Goal: Task Accomplishment & Management: Manage account settings

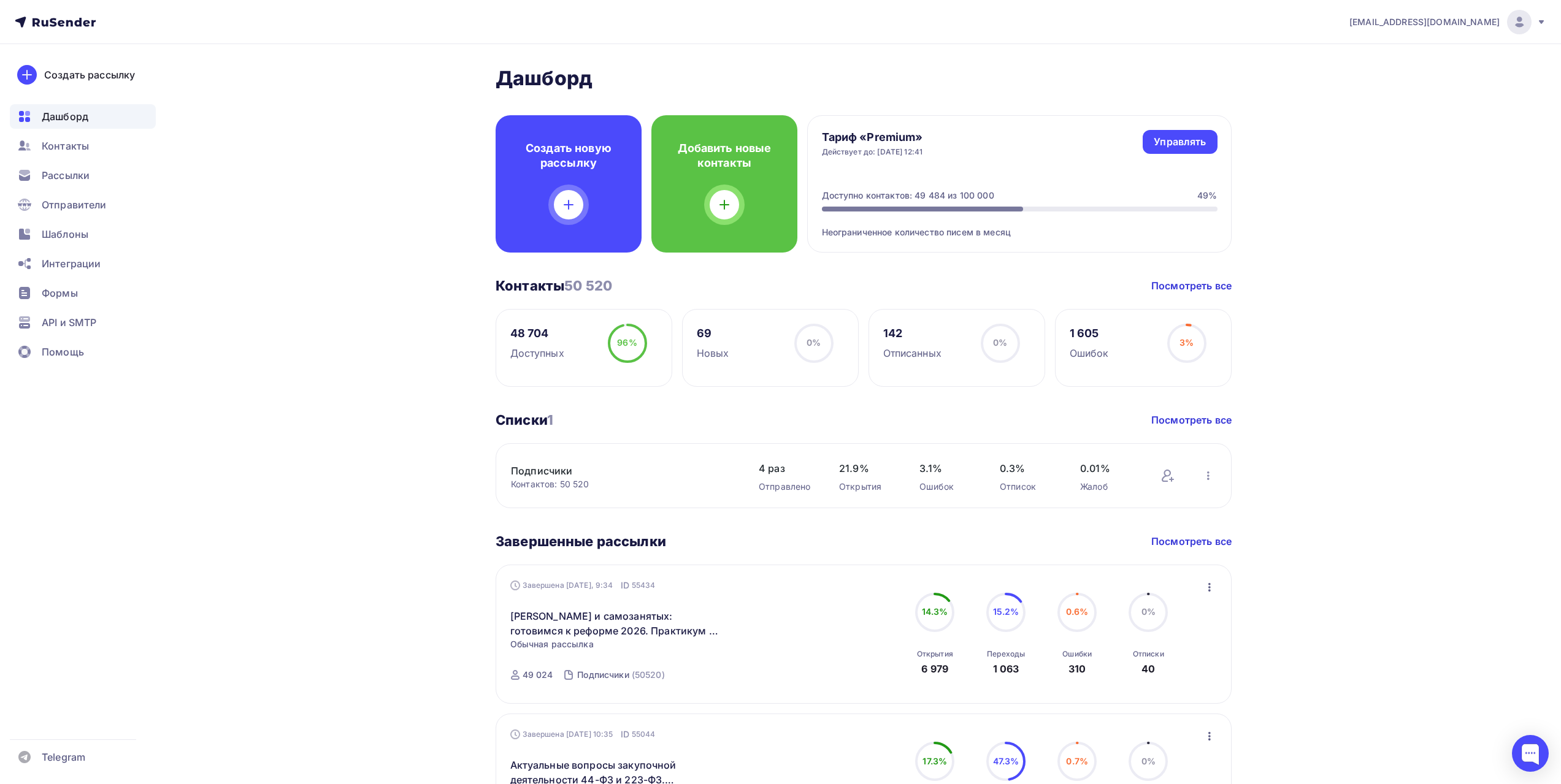
click at [403, 252] on div "[PERSON_NAME] Пару шагов, чтобы начать работу! Закрыть Выполните эти шаги, чтоб…" at bounding box center [780, 627] width 1005 height 1166
click at [426, 367] on div "[PERSON_NAME] Пару шагов, чтобы начать работу! Закрыть Выполните эти шаги, чтоб…" at bounding box center [780, 627] width 1005 height 1166
click at [417, 341] on div "[PERSON_NAME] Пару шагов, чтобы начать работу! Закрыть Выполните эти шаги, чтоб…" at bounding box center [780, 627] width 1005 height 1166
click at [364, 407] on div "[PERSON_NAME] Пару шагов, чтобы начать работу! Закрыть Выполните эти шаги, чтоб…" at bounding box center [780, 627] width 1005 height 1166
click at [1533, 25] on div "[EMAIL_ADDRESS][DOMAIN_NAME]" at bounding box center [1447, 22] width 197 height 25
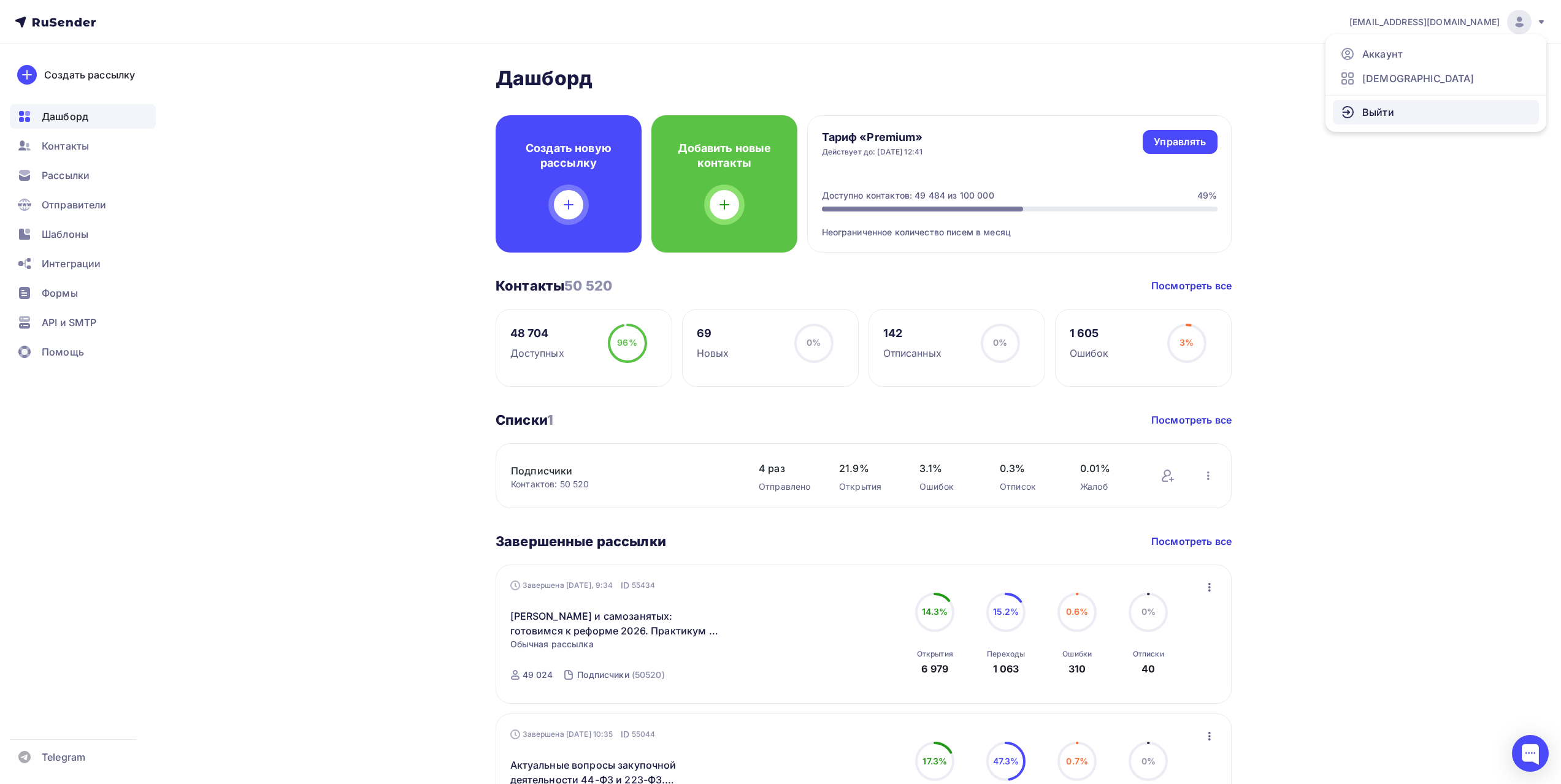
click at [1389, 116] on span "Выйти" at bounding box center [1378, 112] width 32 height 14
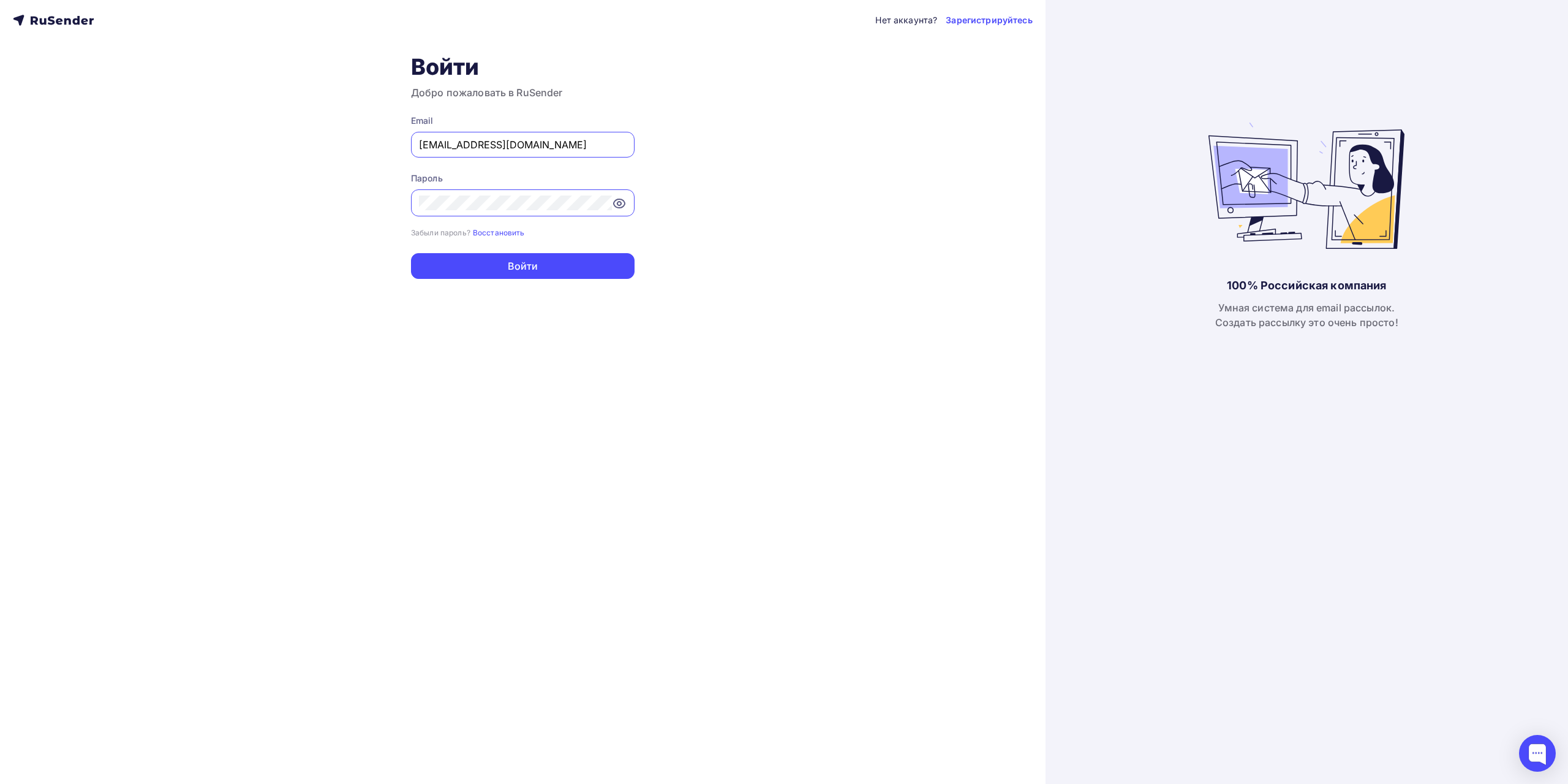
click at [573, 145] on input "[EMAIL_ADDRESS][DOMAIN_NAME]" at bounding box center [523, 145] width 207 height 14
type input "[EMAIL_ADDRESS][DOMAIN_NAME]"
click at [575, 263] on button "Войти" at bounding box center [523, 266] width 223 height 26
